Goal: Information Seeking & Learning: Learn about a topic

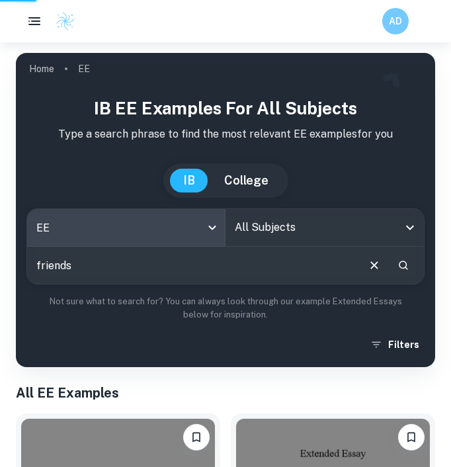
click at [283, 241] on div "All Subjects" at bounding box center [325, 227] width 199 height 37
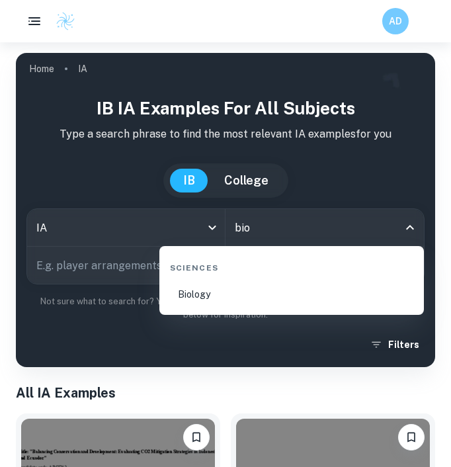
click at [232, 300] on li "Biology" at bounding box center [292, 294] width 254 height 30
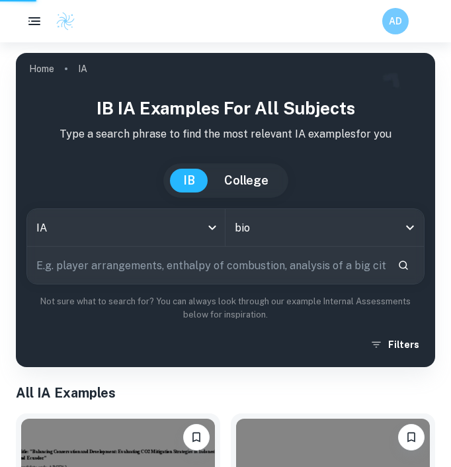
type input "Biology"
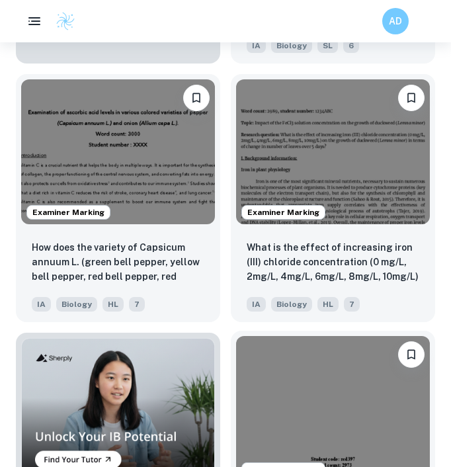
scroll to position [1002, 0]
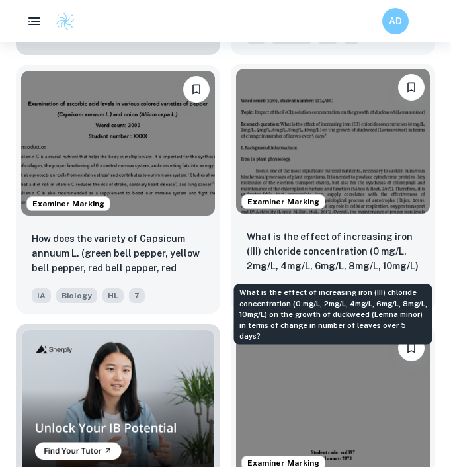
click at [406, 266] on p "What is the effect of increasing iron (III) chloride concentration (0 mg/L, 2mg…" at bounding box center [333, 252] width 173 height 45
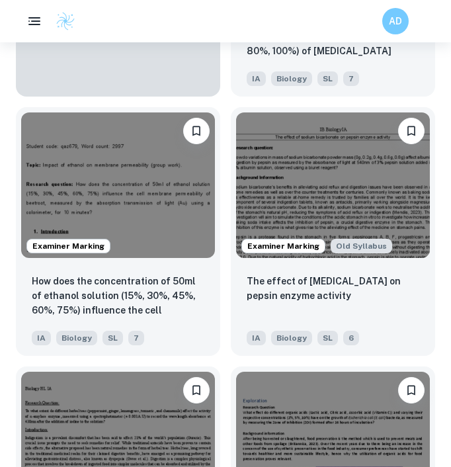
scroll to position [1795, 0]
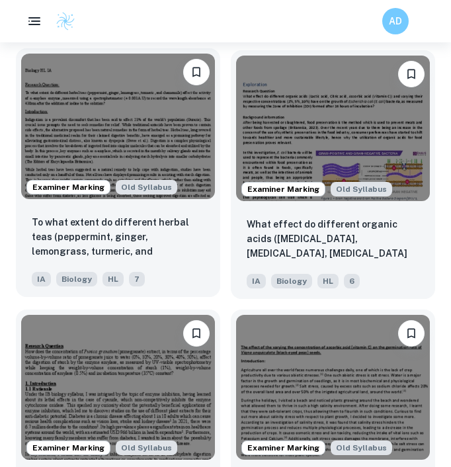
click at [120, 84] on img at bounding box center [118, 127] width 194 height 146
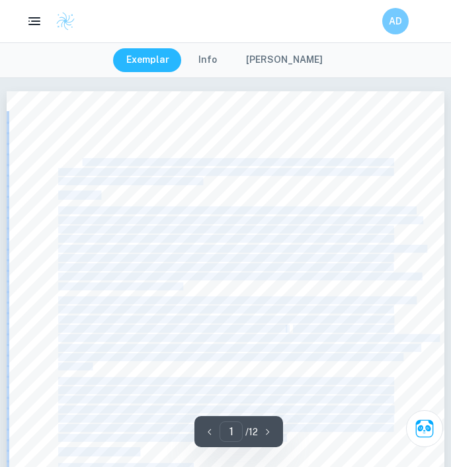
drag, startPoint x: 50, startPoint y: 154, endPoint x: 82, endPoint y: 161, distance: 32.7
click at [82, 161] on div "Biology HL IA Research Question: To what extent do different herbal teas (peppe…" at bounding box center [226, 374] width 438 height 567
click at [82, 161] on span "To what extent do different herbal teas (peppermint, ginger, lemongrass, turmer…" at bounding box center [225, 162] width 334 height 7
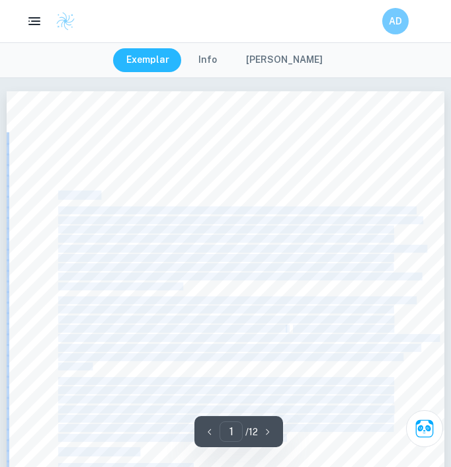
drag, startPoint x: 57, startPoint y: 161, endPoint x: 201, endPoint y: 179, distance: 145.4
click at [201, 179] on div "Biology HL IA Research Question: To what extent do different herbal teas (peppe…" at bounding box center [226, 374] width 438 height 567
click at [201, 179] on span "430nm after the addition of iodine to the solution?" at bounding box center [130, 181] width 144 height 7
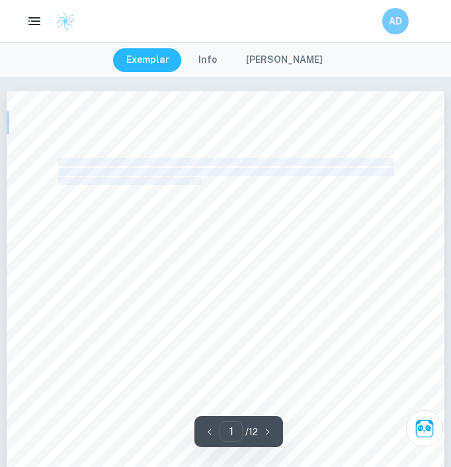
drag, startPoint x: 201, startPoint y: 179, endPoint x: 58, endPoint y: 159, distance: 144.3
click at [58, 159] on div "Biology HL IA Research Question: To what extent do different herbal teas (peppe…" at bounding box center [226, 374] width 438 height 567
copy div "To what extent do different herbal teas (peppermint, ginger, lemongrass, turmer…"
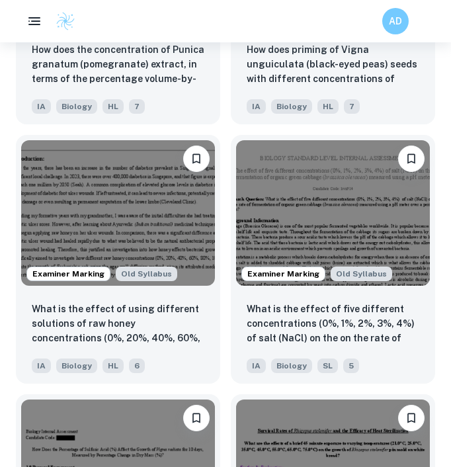
scroll to position [2227, 0]
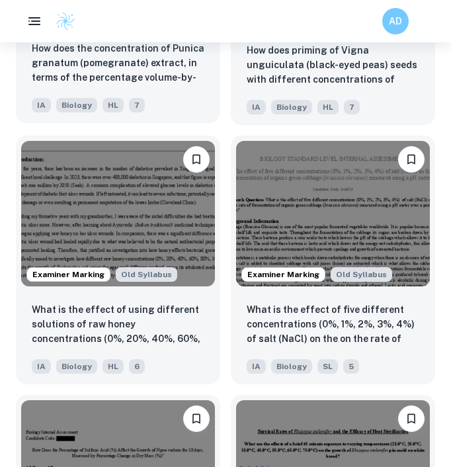
click at [181, 92] on div "IA Biology HL 7" at bounding box center [112, 101] width 173 height 21
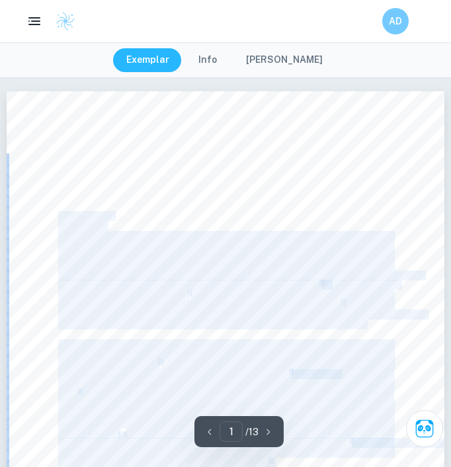
drag, startPoint x: 325, startPoint y: 199, endPoint x: 56, endPoint y: 156, distance: 272.0
click at [56, 156] on div "Page 1 of 13 Research Question How does the concentration of Punica granatum (p…" at bounding box center [226, 374] width 438 height 567
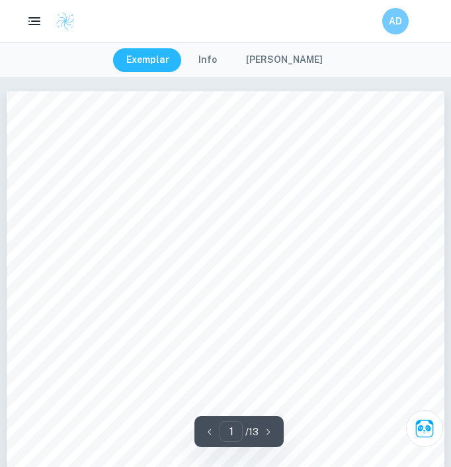
click at [60, 155] on span "How does the concentration of" at bounding box center [110, 158] width 104 height 9
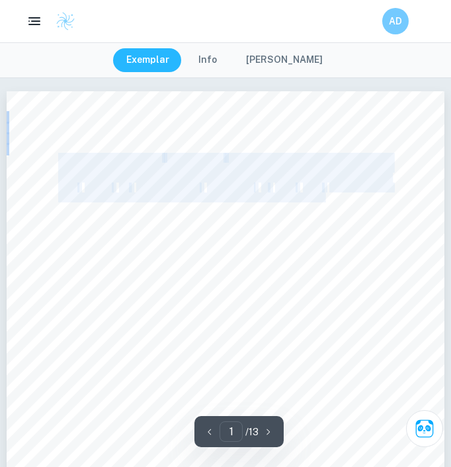
drag, startPoint x: 60, startPoint y: 155, endPoint x: 321, endPoint y: 197, distance: 264.7
click at [321, 197] on div "Page 1 of 13 Research Question How does the concentration of Punica granatum (p…" at bounding box center [226, 374] width 438 height 567
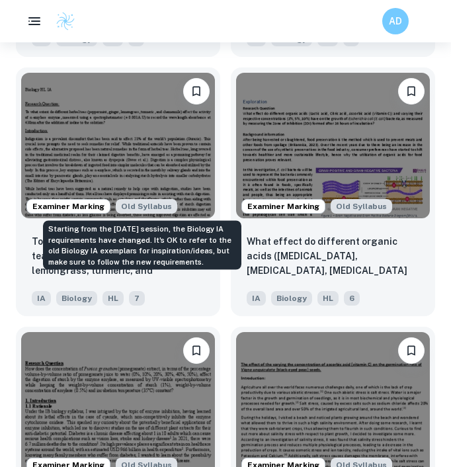
scroll to position [1752, 0]
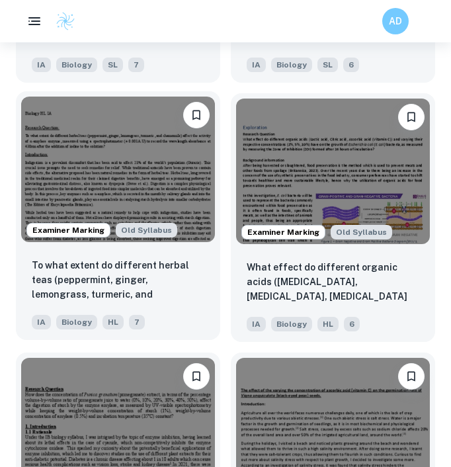
click at [136, 162] on img at bounding box center [118, 170] width 194 height 146
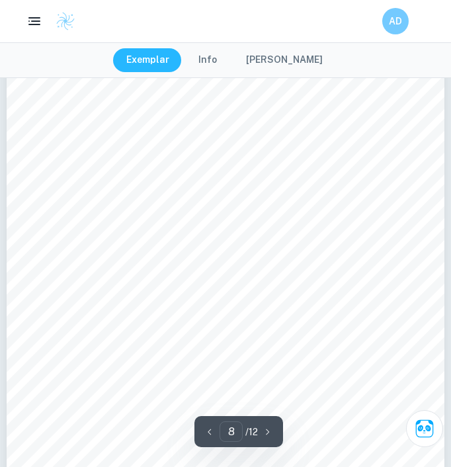
scroll to position [4231, 0]
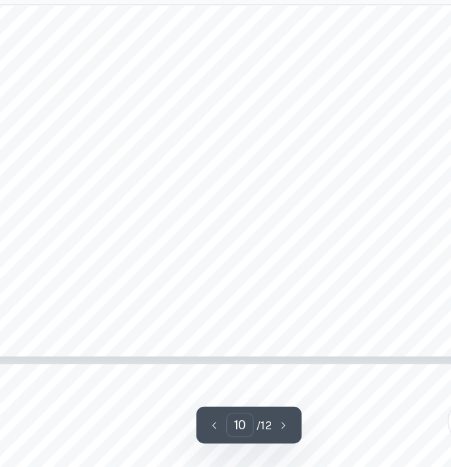
type input "11"
